Goal: Information Seeking & Learning: Learn about a topic

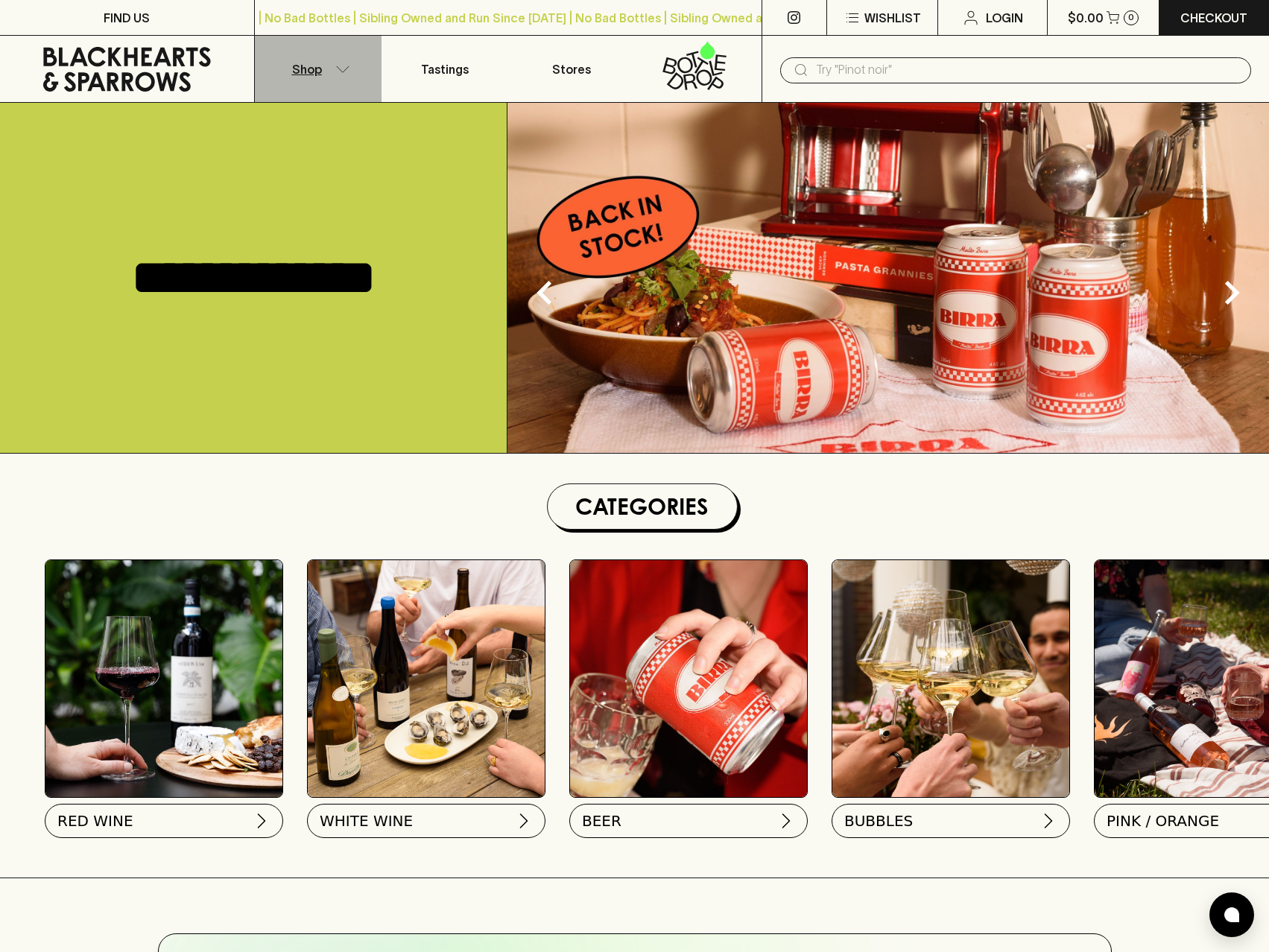
click at [313, 63] on p "Shop" at bounding box center [307, 69] width 30 height 18
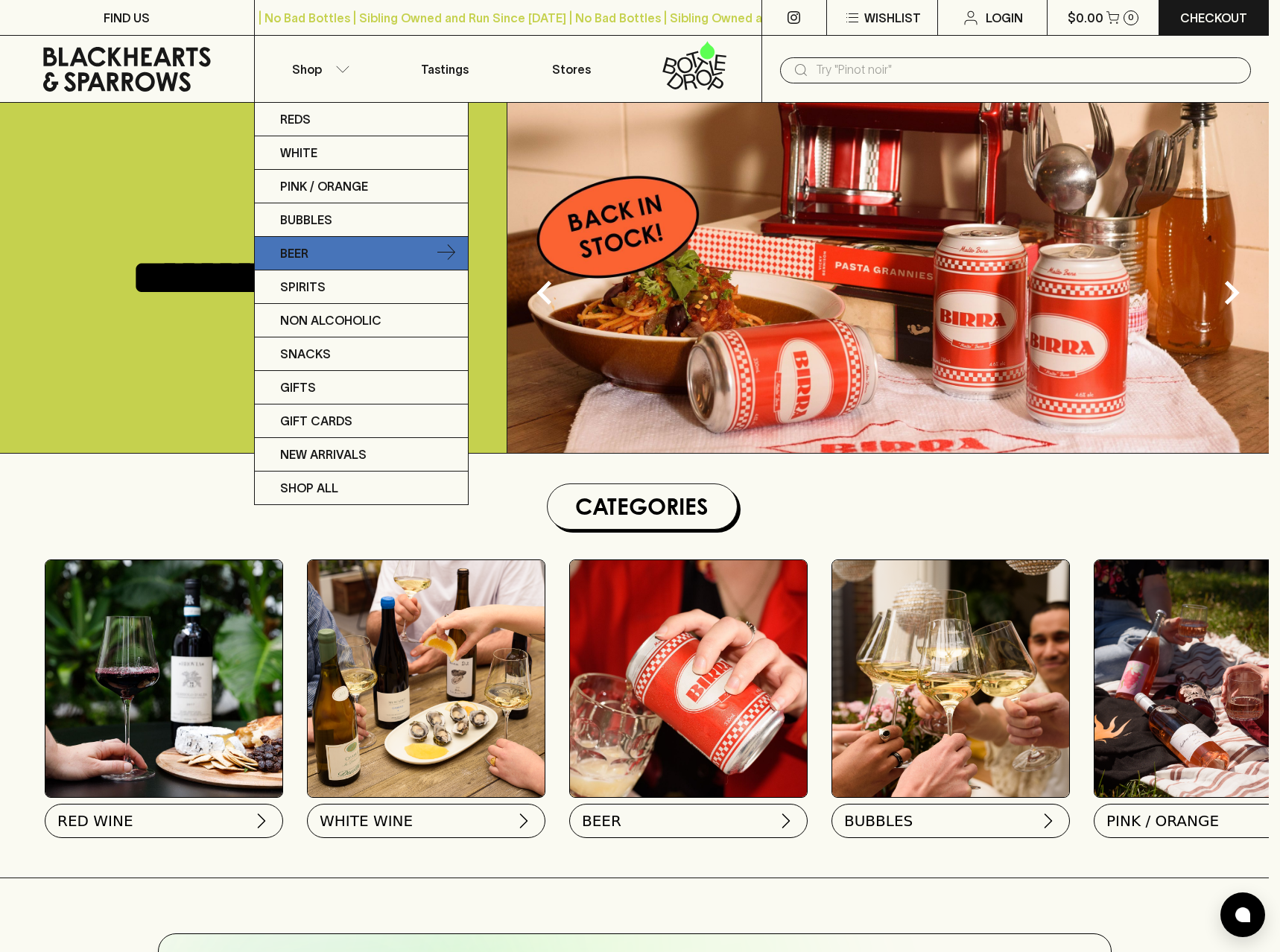
click at [351, 248] on link "Beer" at bounding box center [361, 254] width 213 height 34
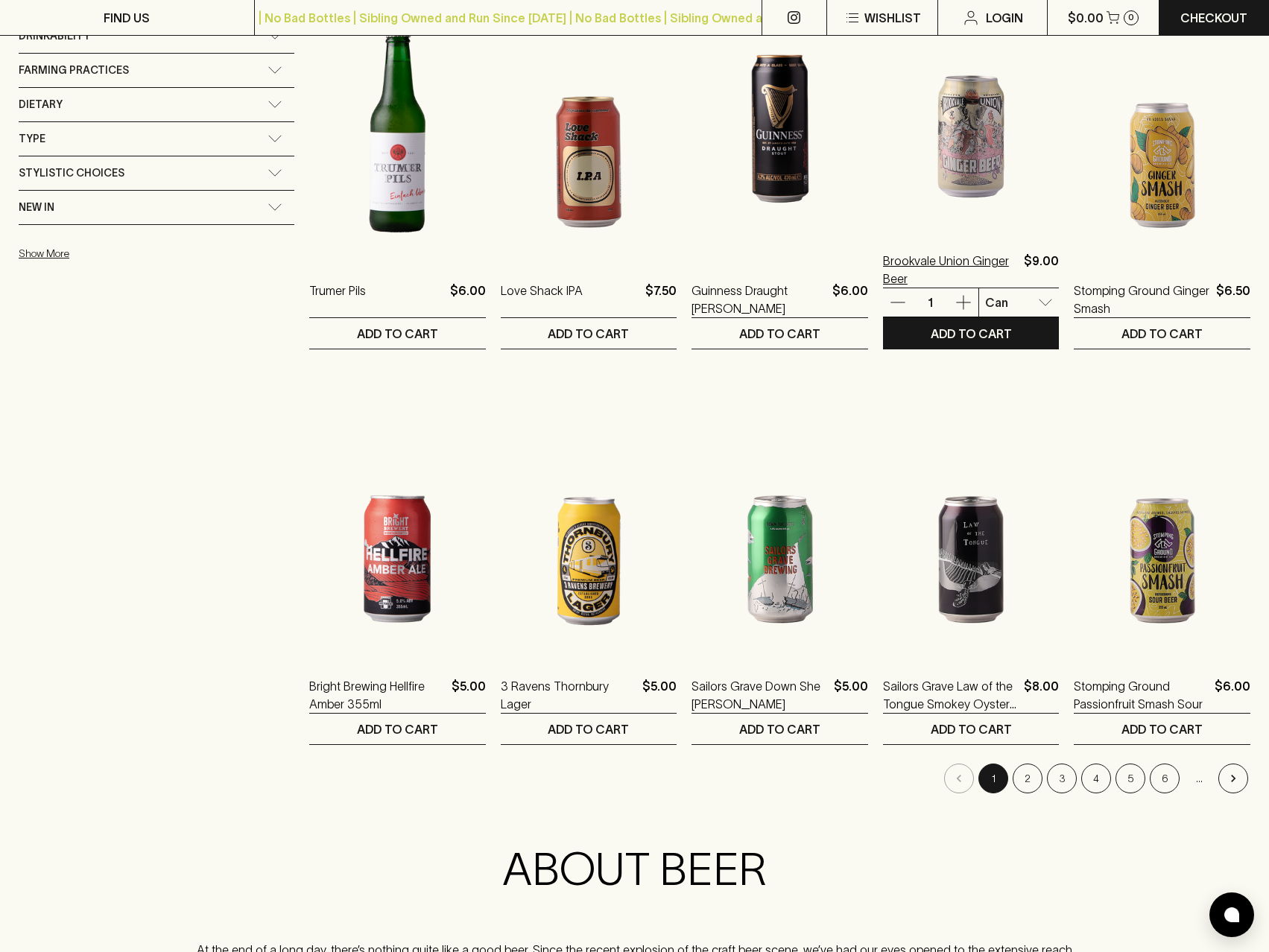
scroll to position [1192, 0]
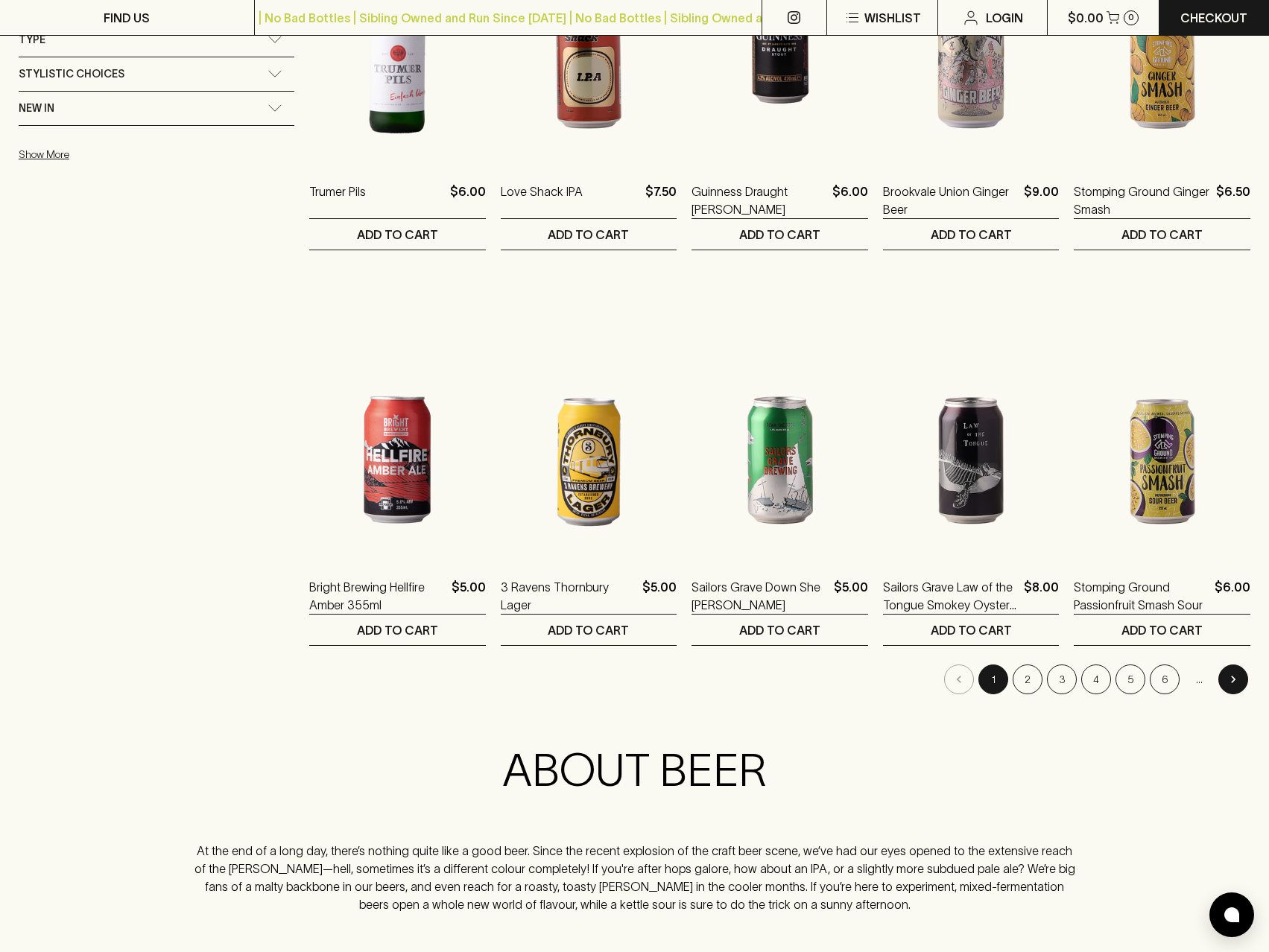
click at [1234, 675] on icon "Go to next page" at bounding box center [1233, 679] width 15 height 15
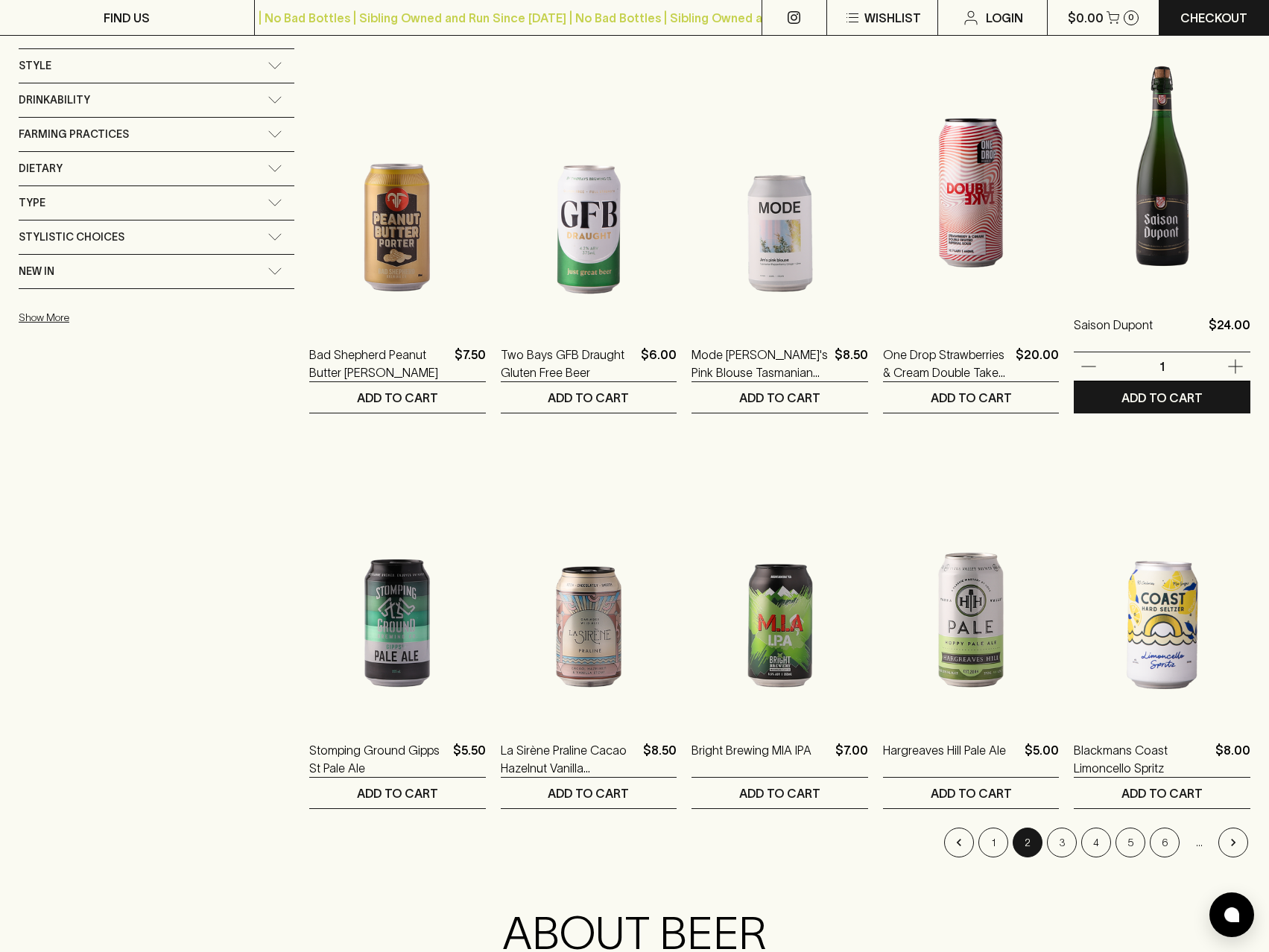
scroll to position [1093, 0]
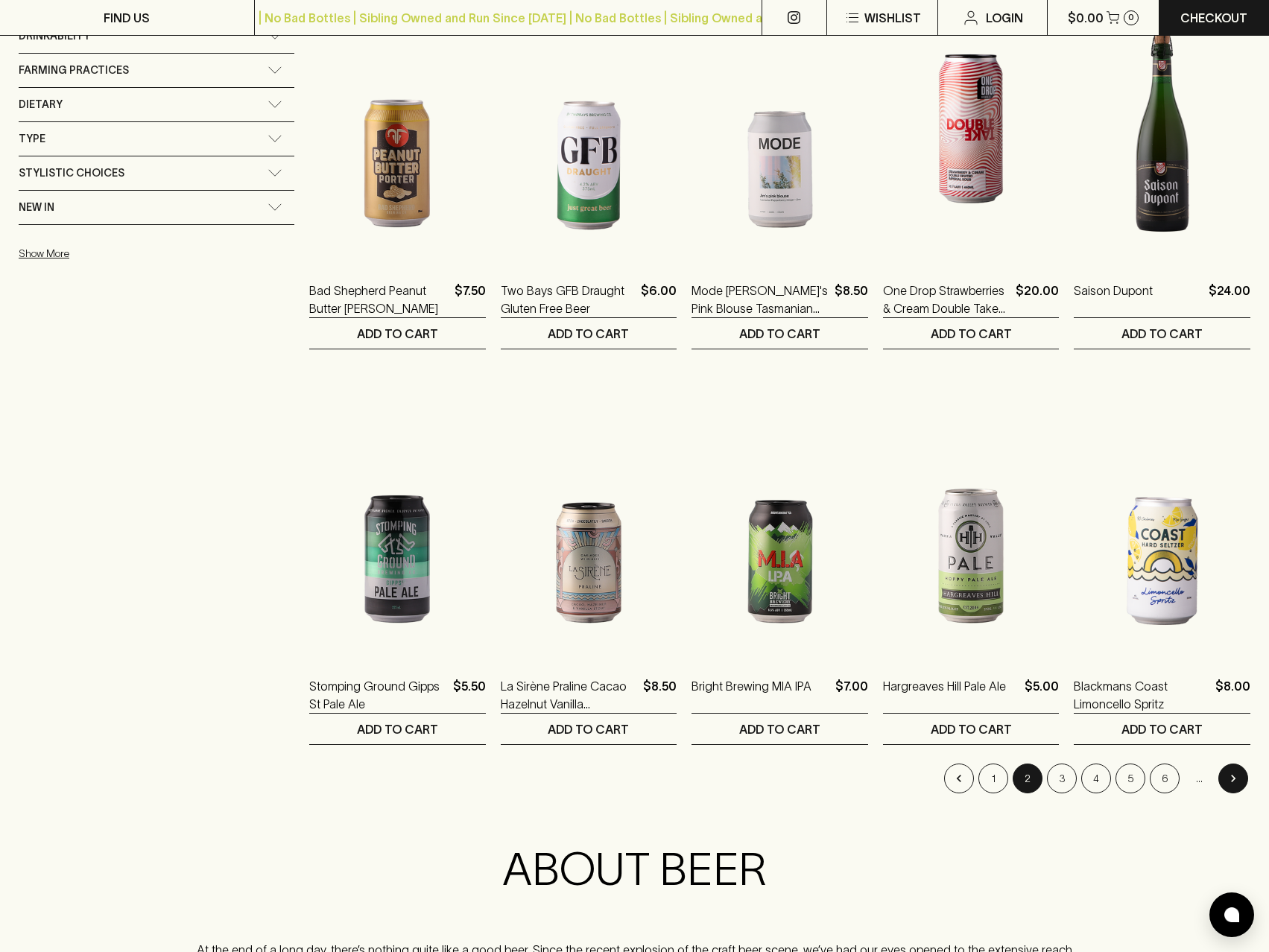
click at [1240, 781] on icon "Go to next page" at bounding box center [1233, 778] width 15 height 15
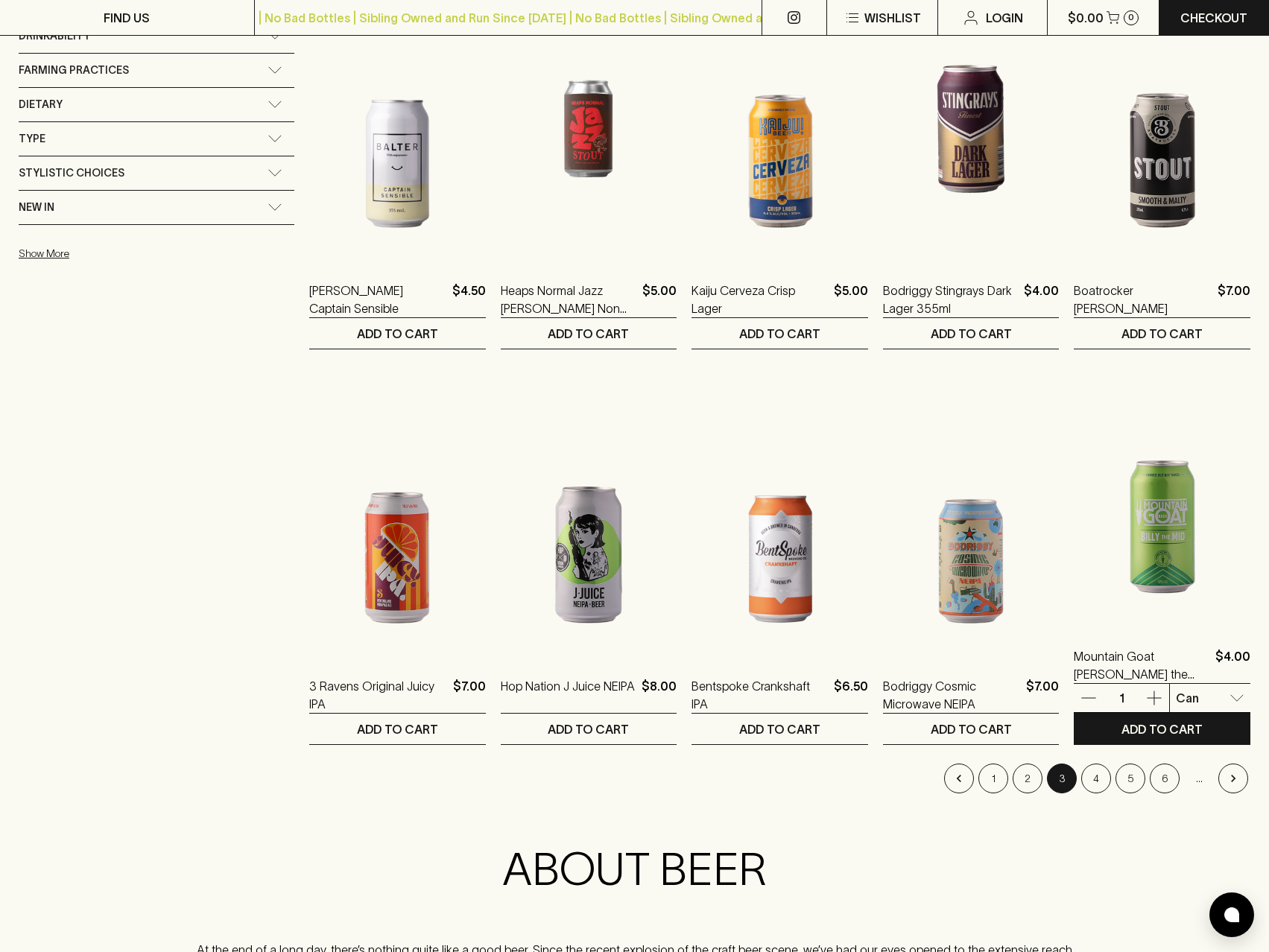
scroll to position [1291, 0]
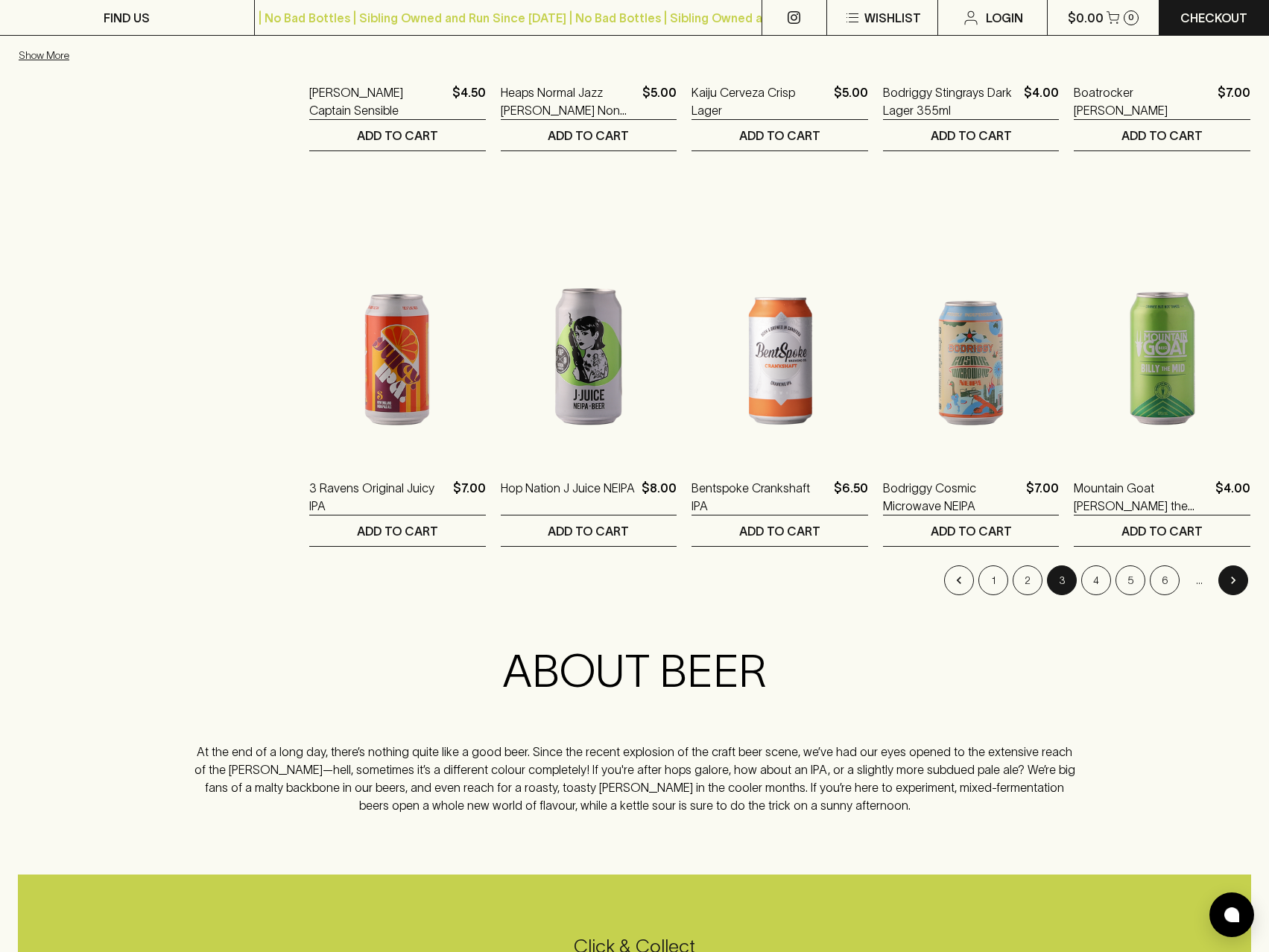
click at [1237, 578] on icon "Go to next page" at bounding box center [1233, 580] width 15 height 15
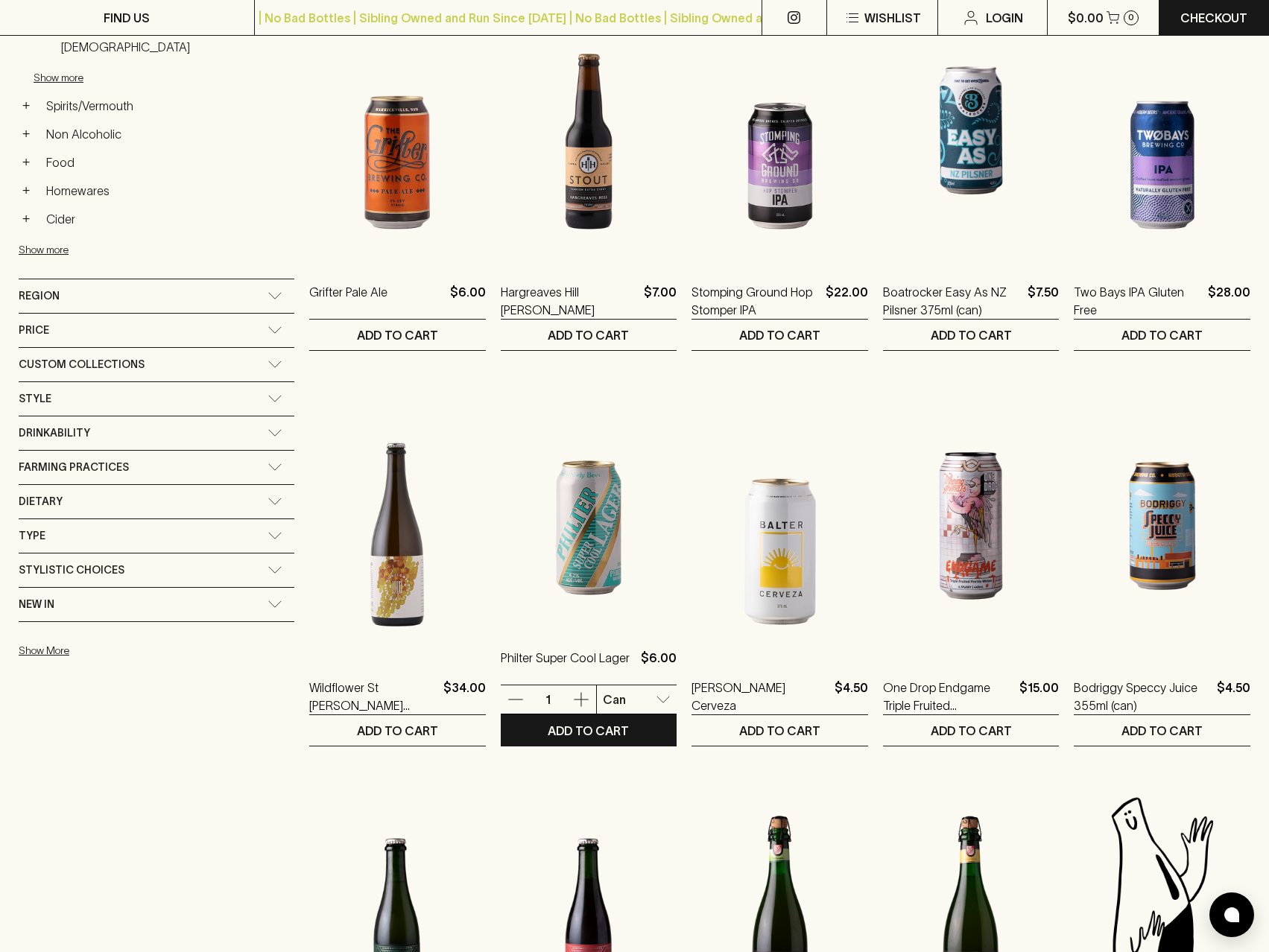
scroll to position [1391, 0]
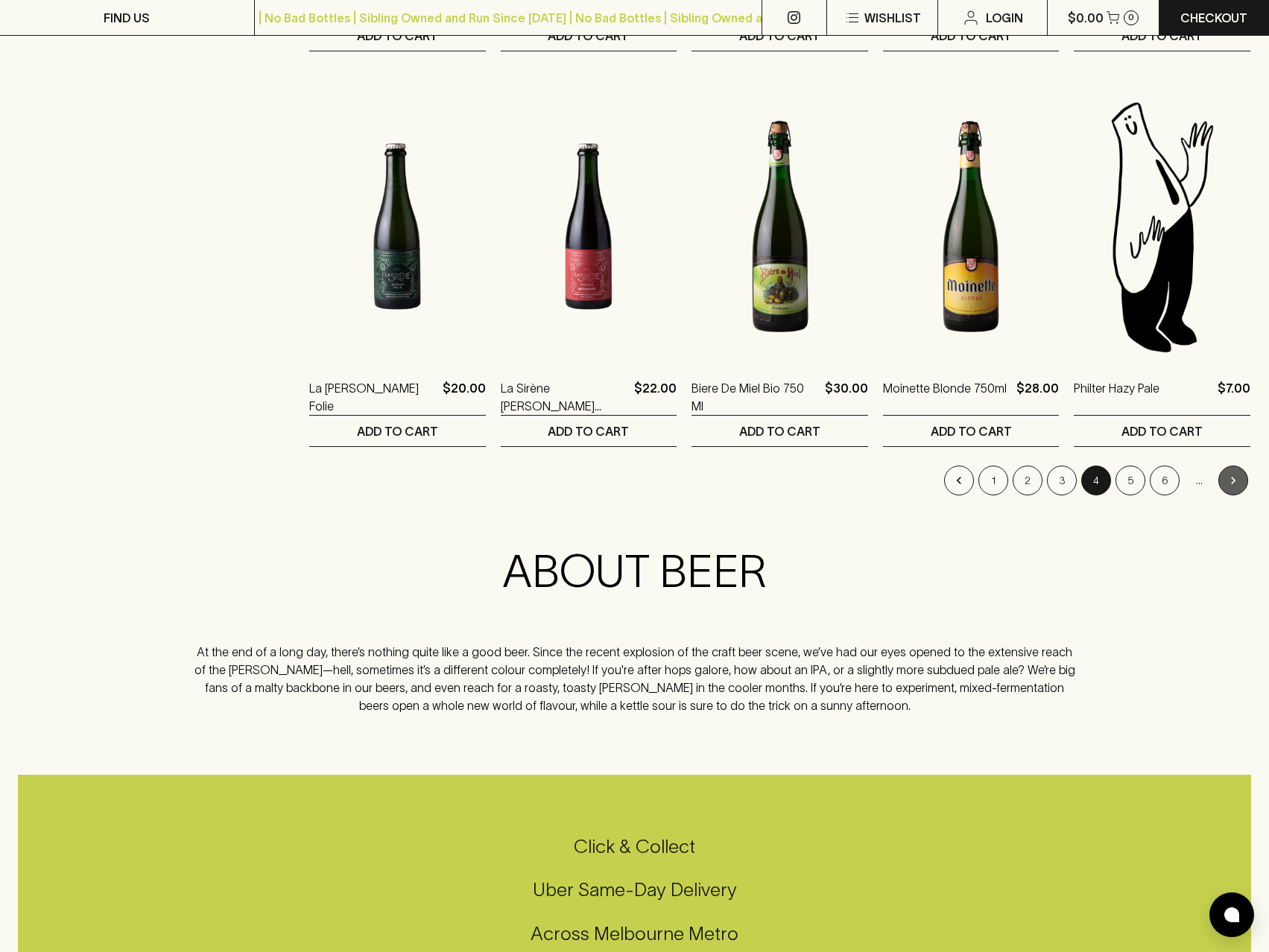
click at [1238, 470] on button "Go to next page" at bounding box center [1233, 481] width 30 height 30
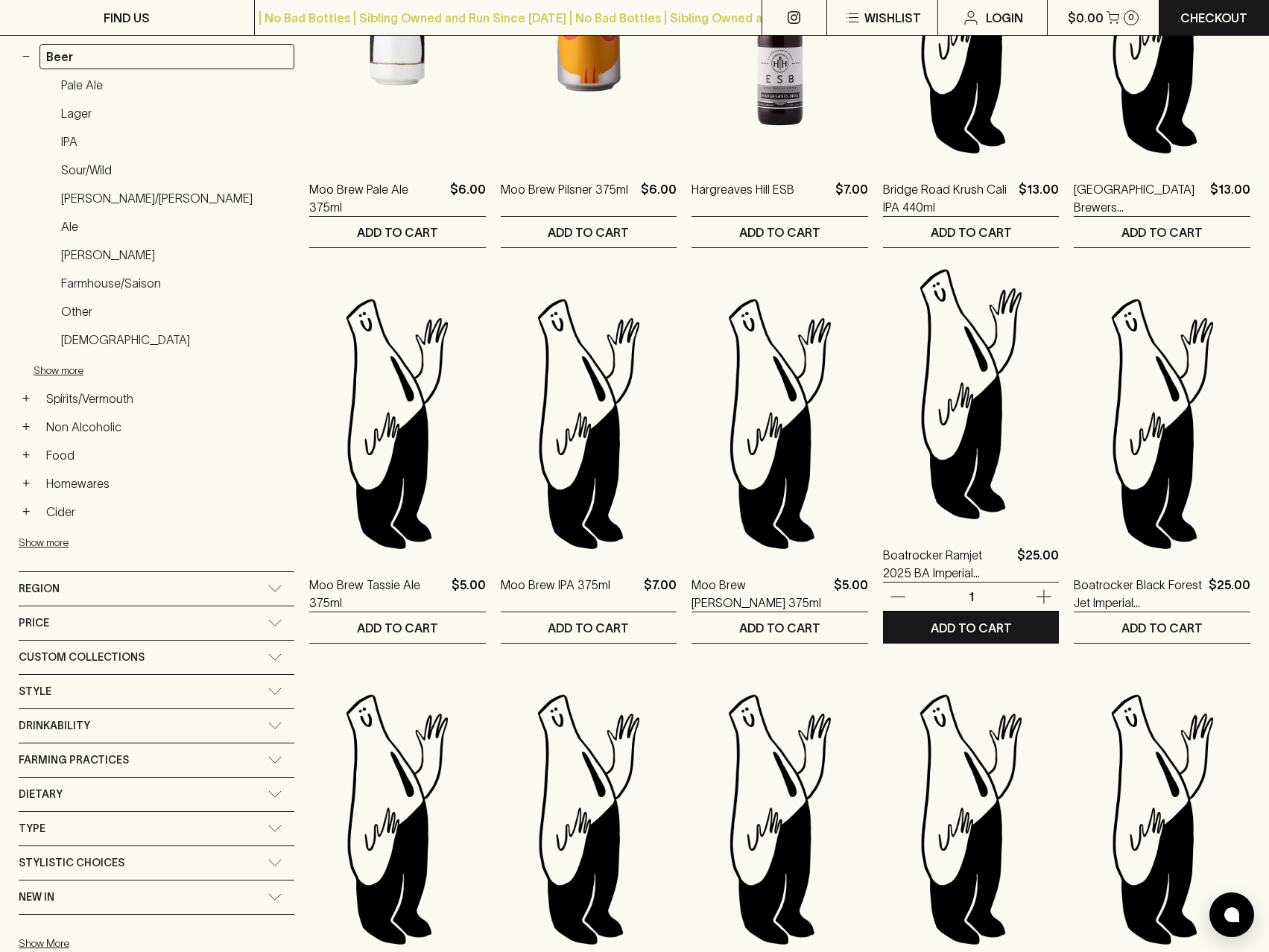
scroll to position [298, 0]
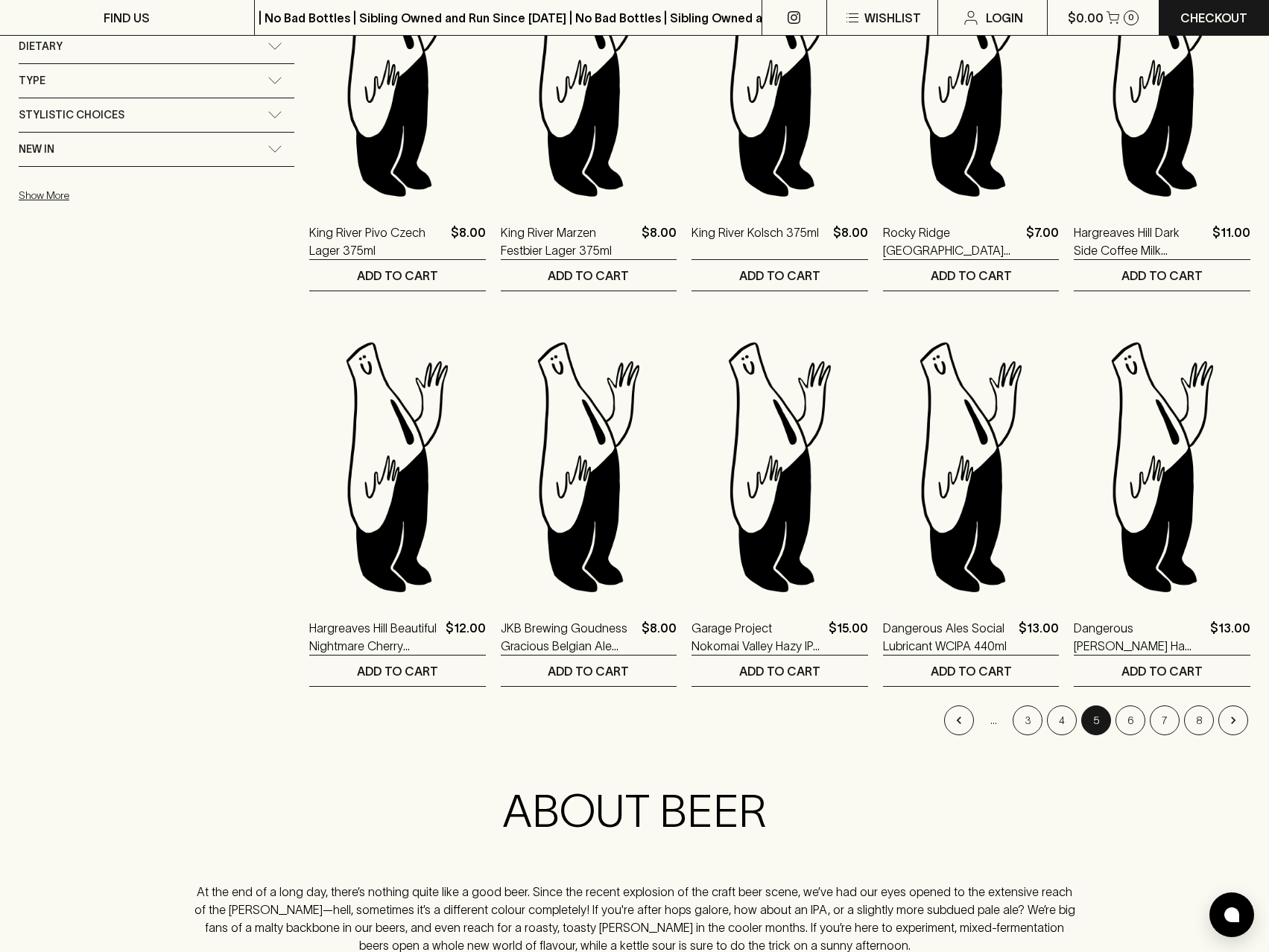
scroll to position [1291, 0]
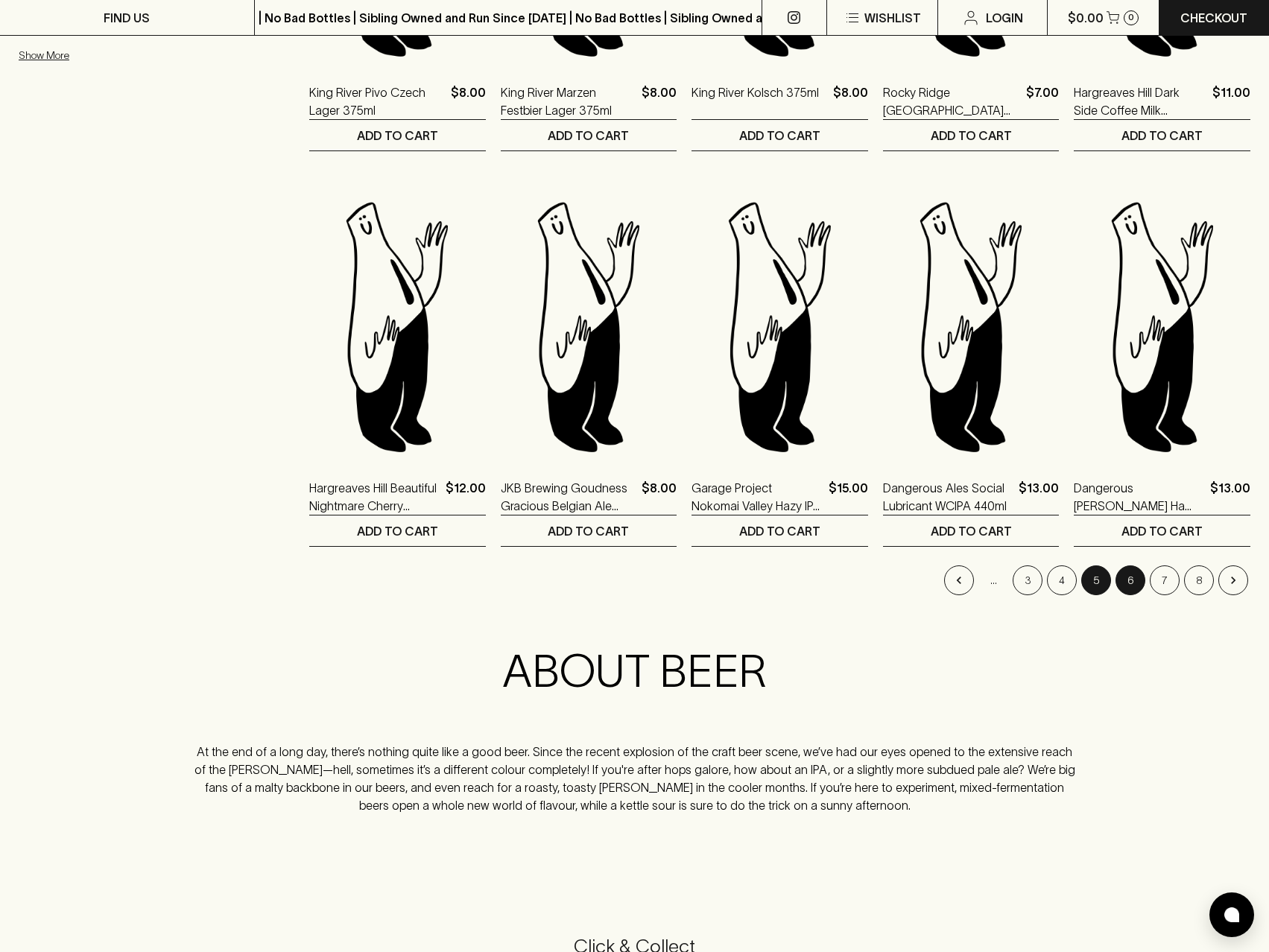
click at [1134, 578] on button "6" at bounding box center [1131, 581] width 30 height 30
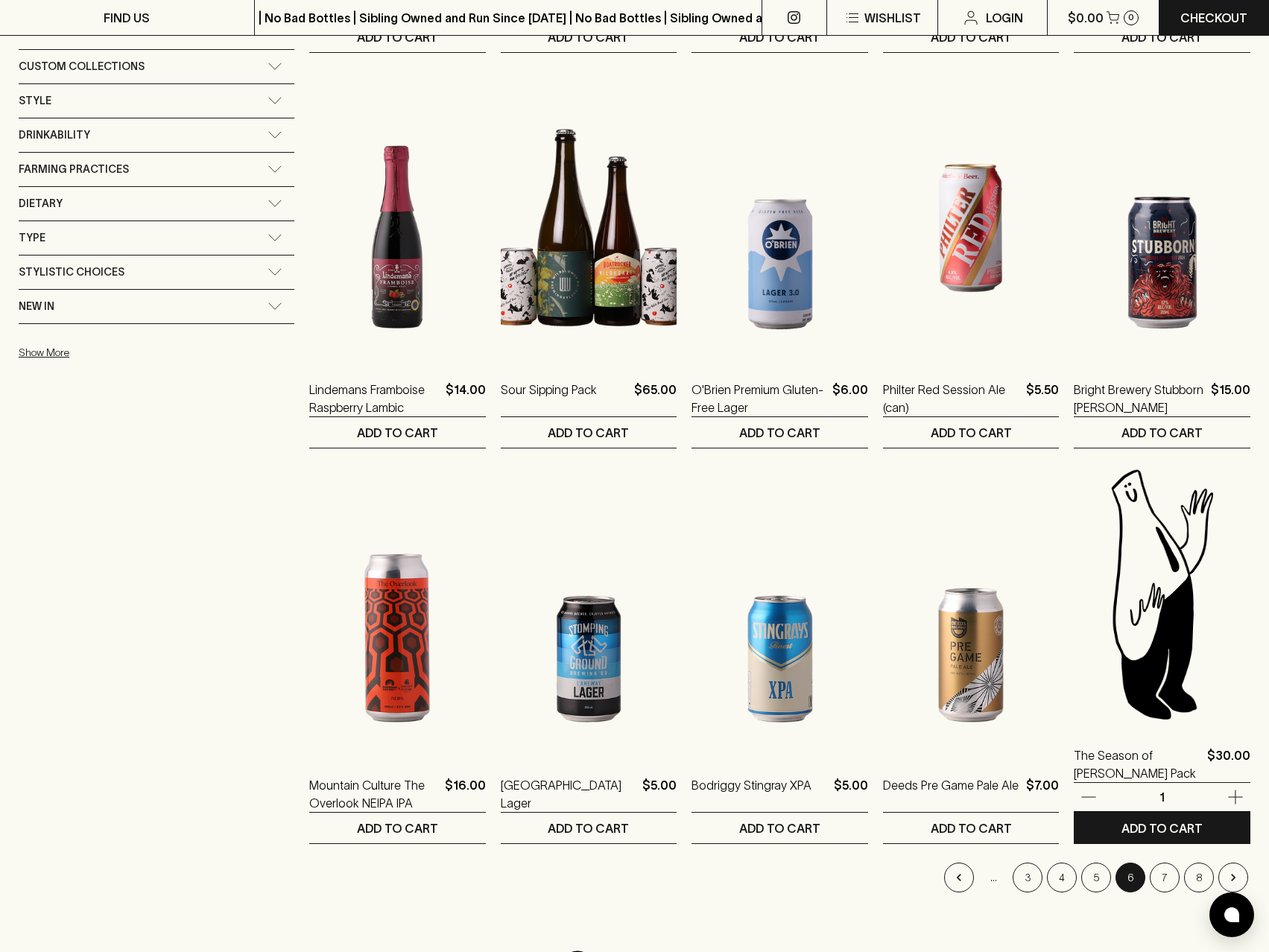
scroll to position [1192, 0]
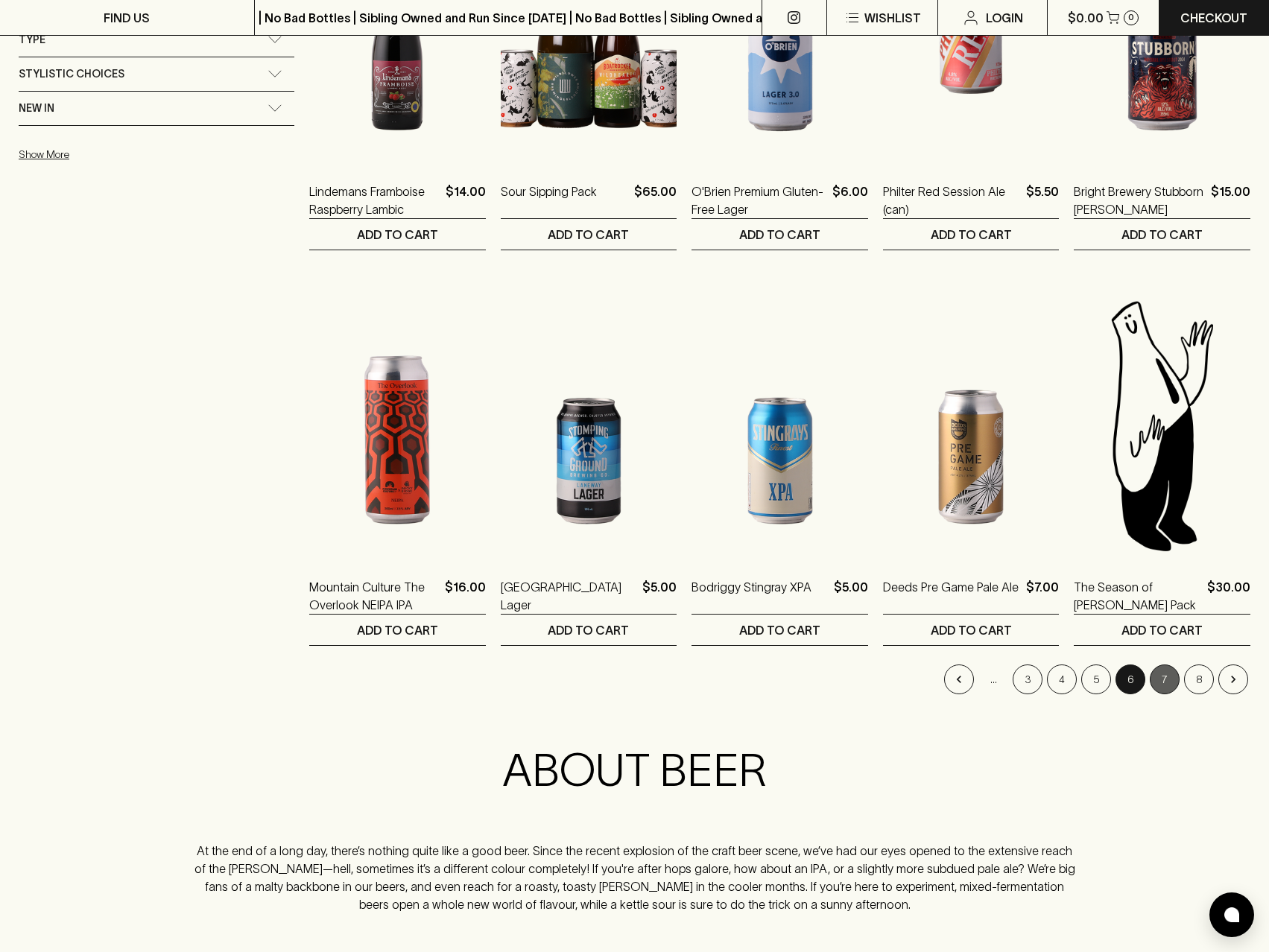
click at [1161, 675] on button "7" at bounding box center [1165, 680] width 30 height 30
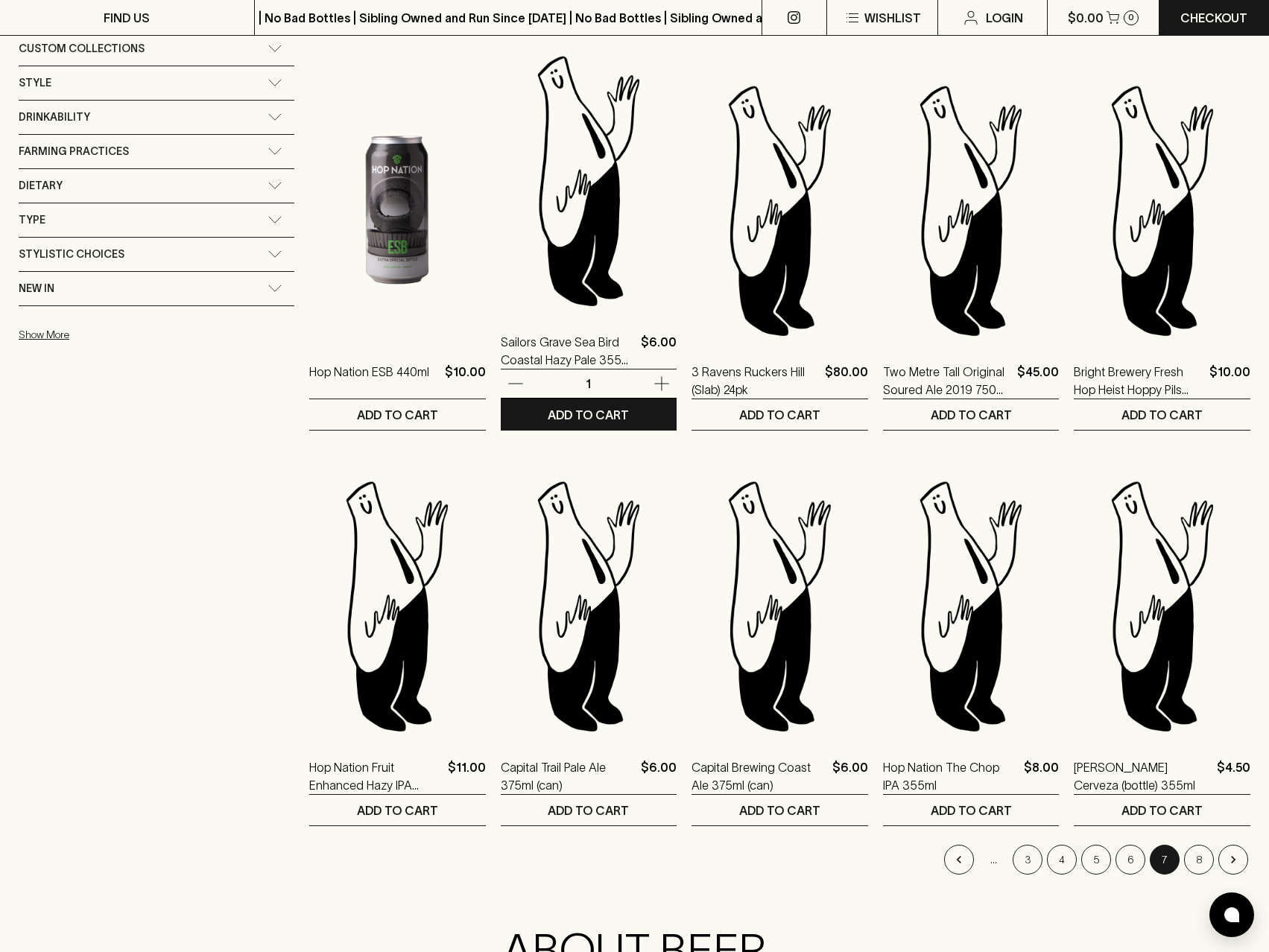
scroll to position [1093, 0]
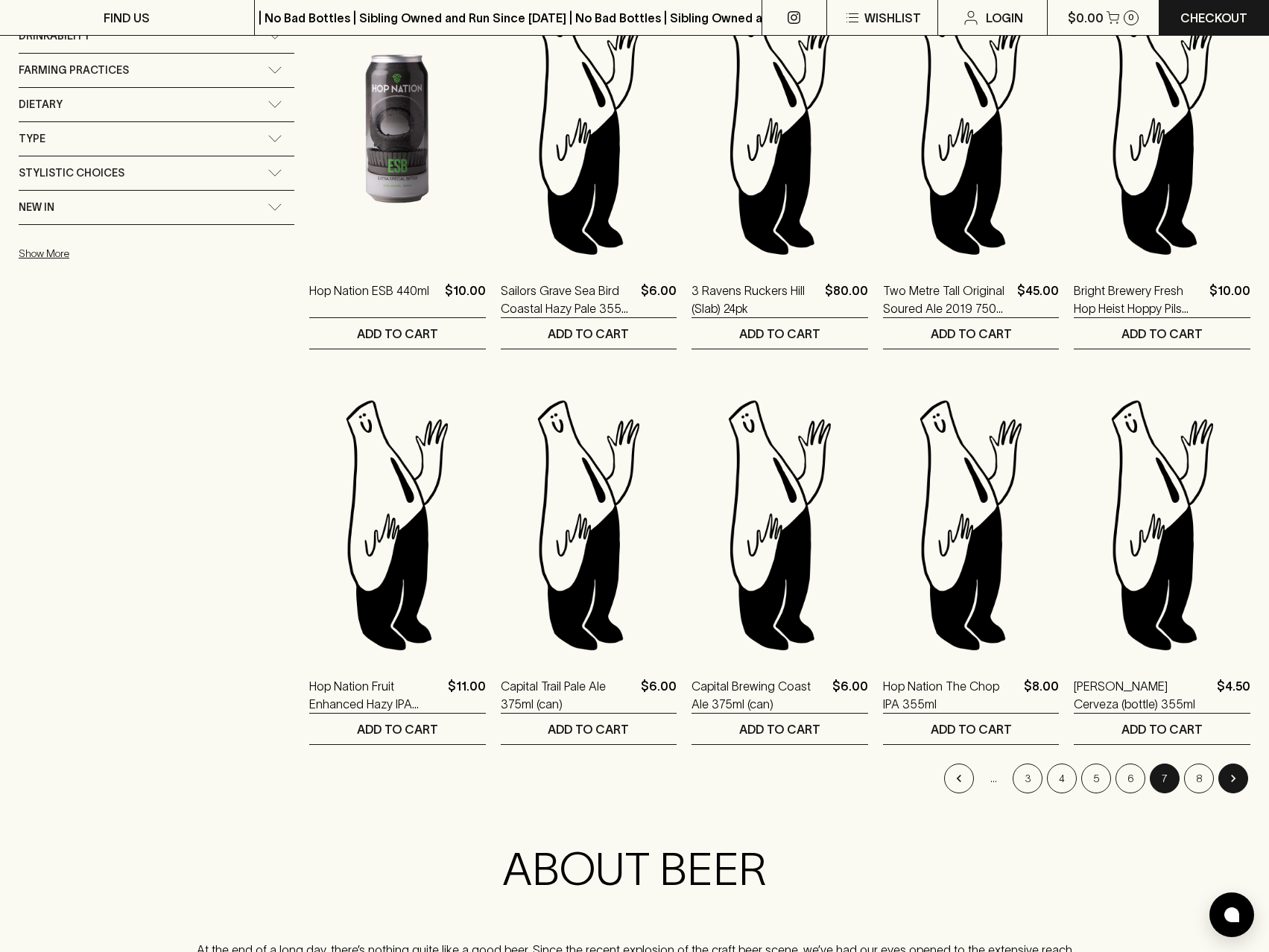
click at [1224, 779] on button "Go to next page" at bounding box center [1233, 779] width 30 height 30
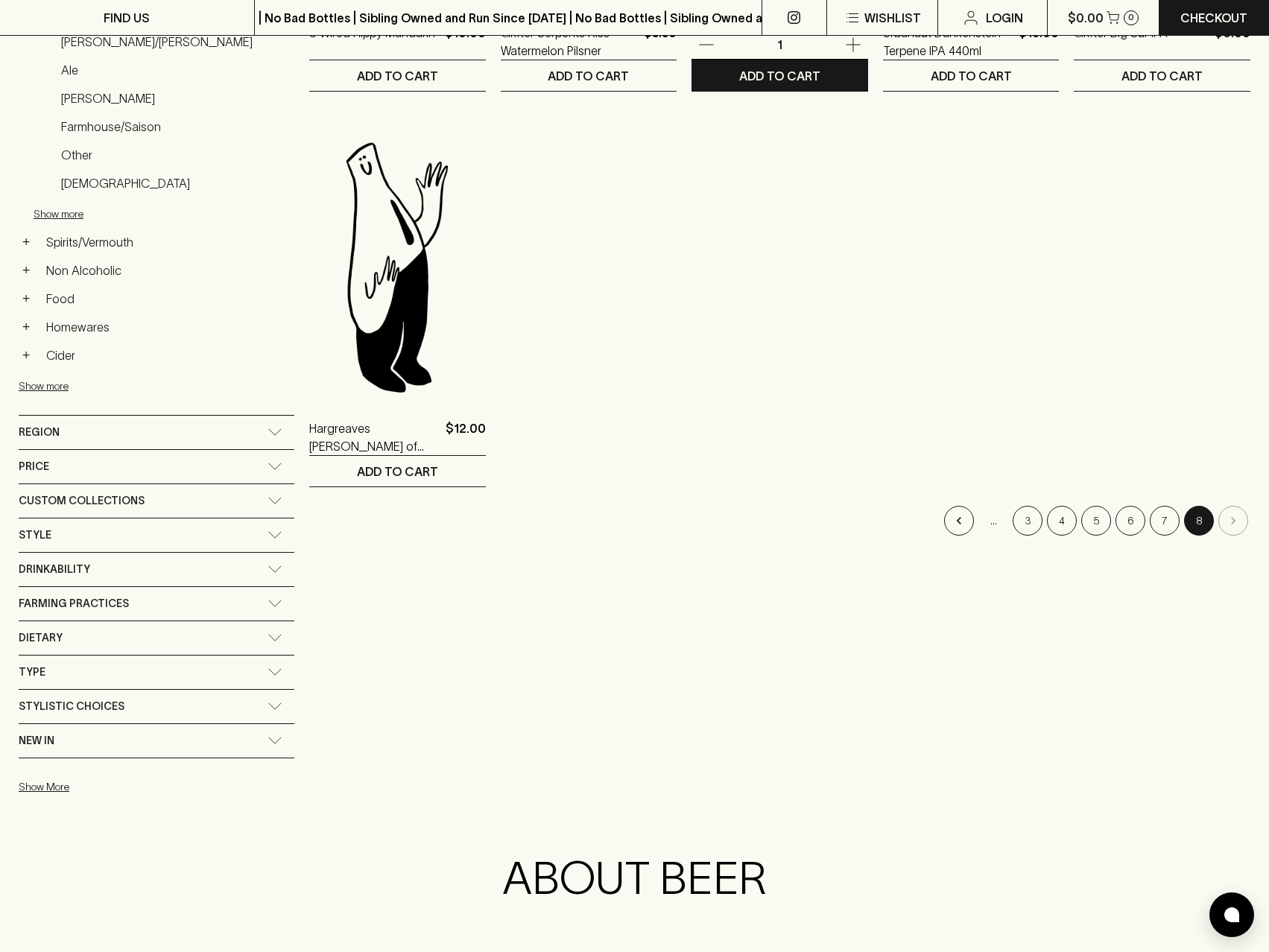
scroll to position [596, 0]
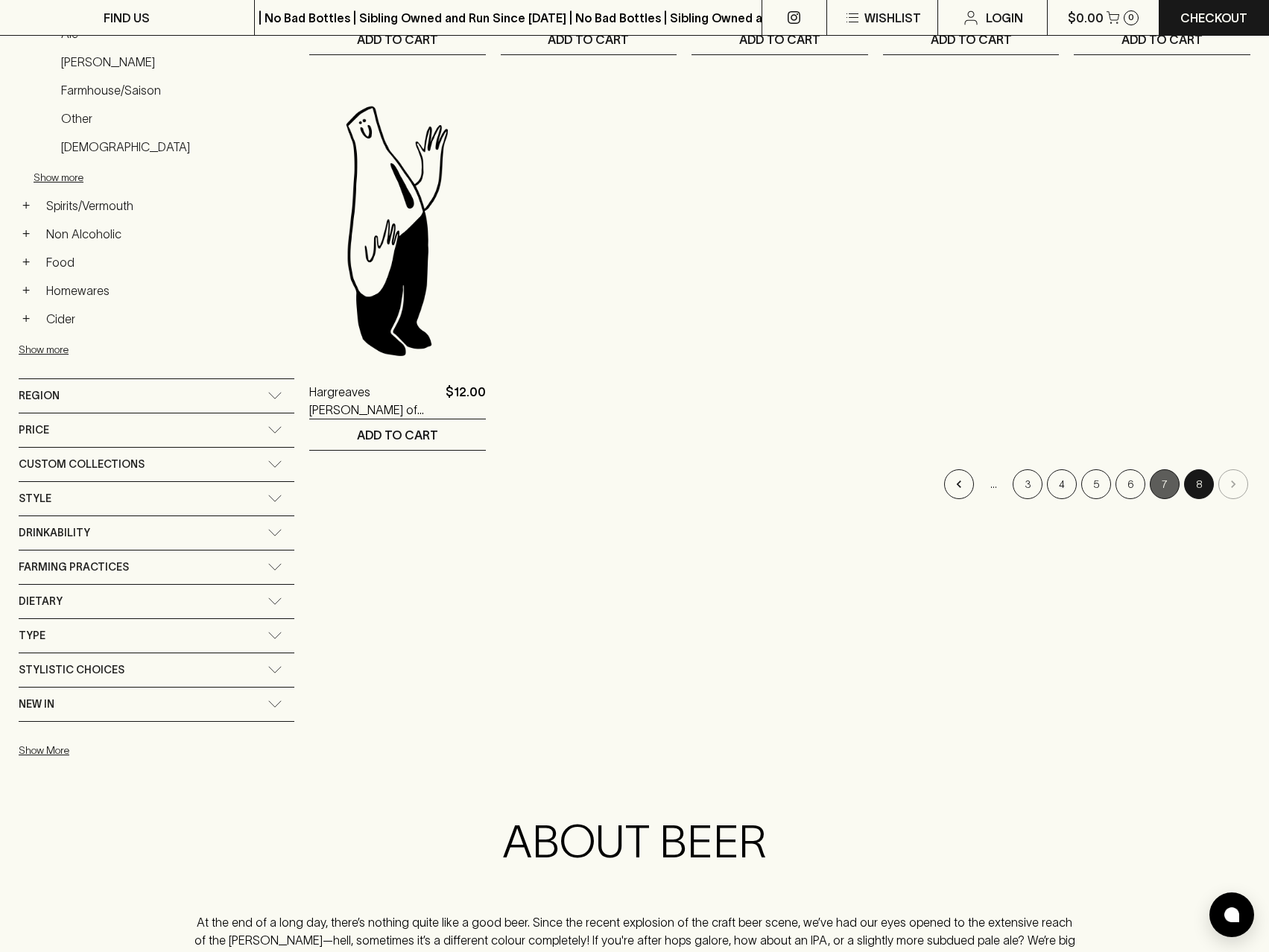
click at [1156, 491] on button "7" at bounding box center [1165, 484] width 30 height 30
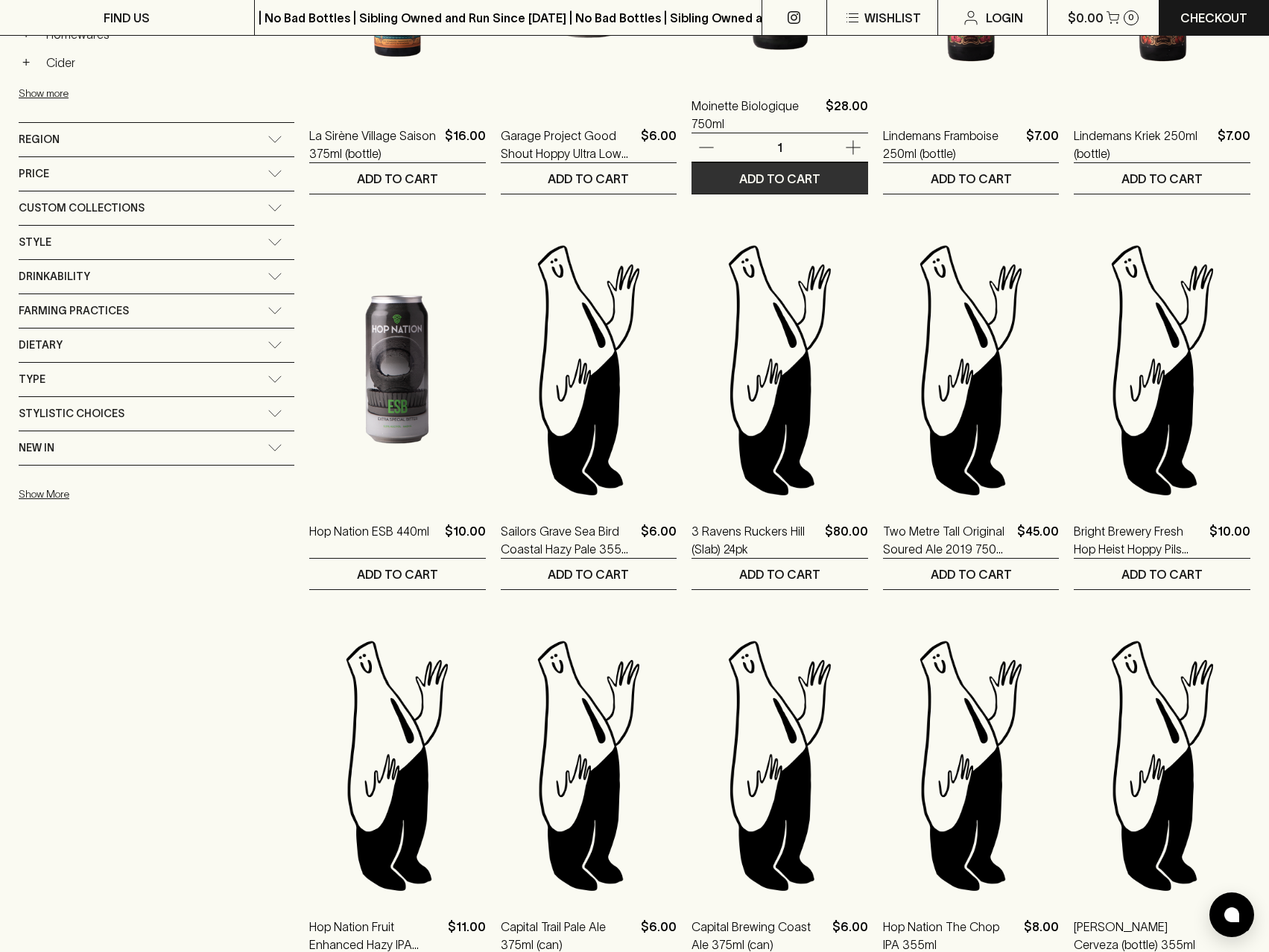
scroll to position [1093, 0]
